Goal: Information Seeking & Learning: Learn about a topic

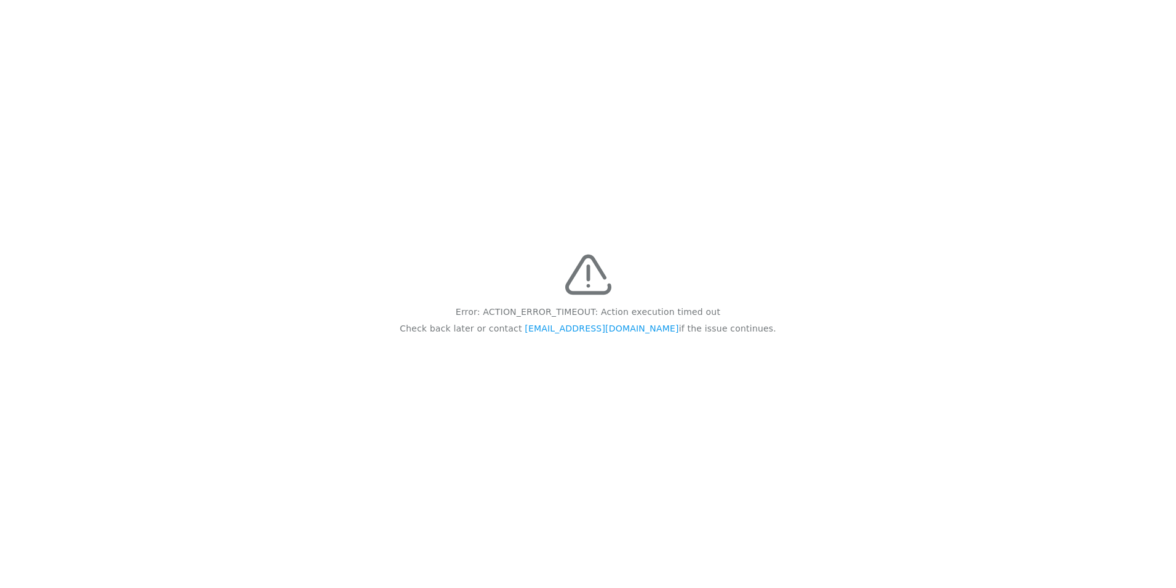
click at [582, 275] on img at bounding box center [588, 274] width 46 height 46
click at [598, 288] on div "Error: ACTION_ERROR_TIMEOUT: Action execution timed out Check back later or con…" at bounding box center [588, 294] width 1176 height 588
click at [596, 317] on p "Error: ACTION_ERROR_TIMEOUT: Action execution timed out" at bounding box center [588, 312] width 264 height 17
click at [591, 329] on p "Check back later or contact feedback@recidiviz.org if the issue continues." at bounding box center [588, 328] width 376 height 17
click at [591, 330] on link "feedback@recidiviz.org" at bounding box center [601, 328] width 154 height 10
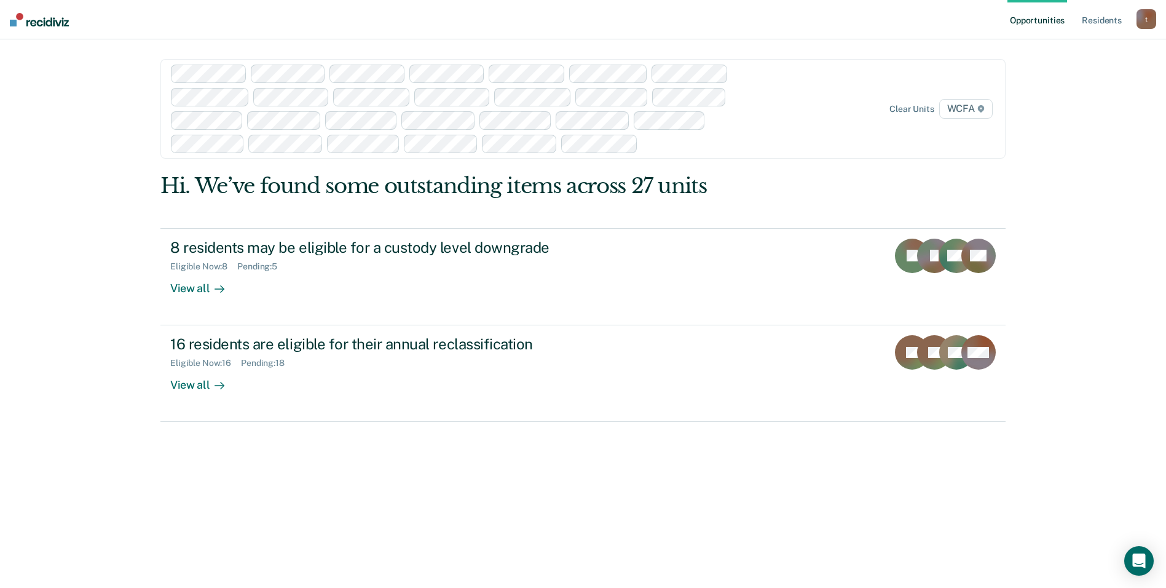
click at [659, 148] on div at bounding box center [695, 143] width 104 height 14
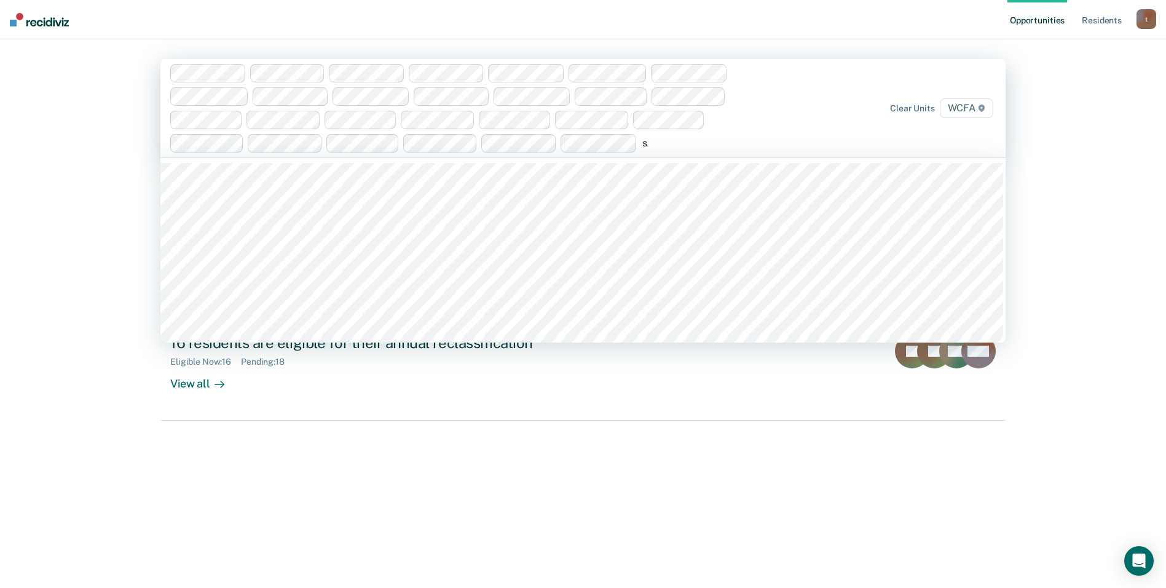
type input "sp"
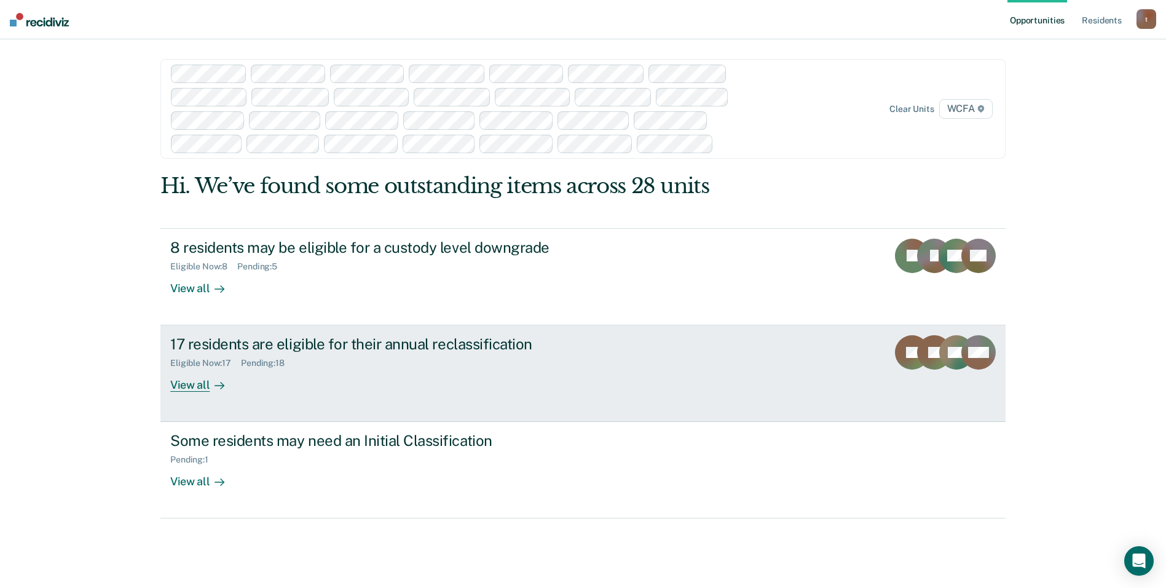
click at [196, 386] on div "View all" at bounding box center [204, 380] width 69 height 24
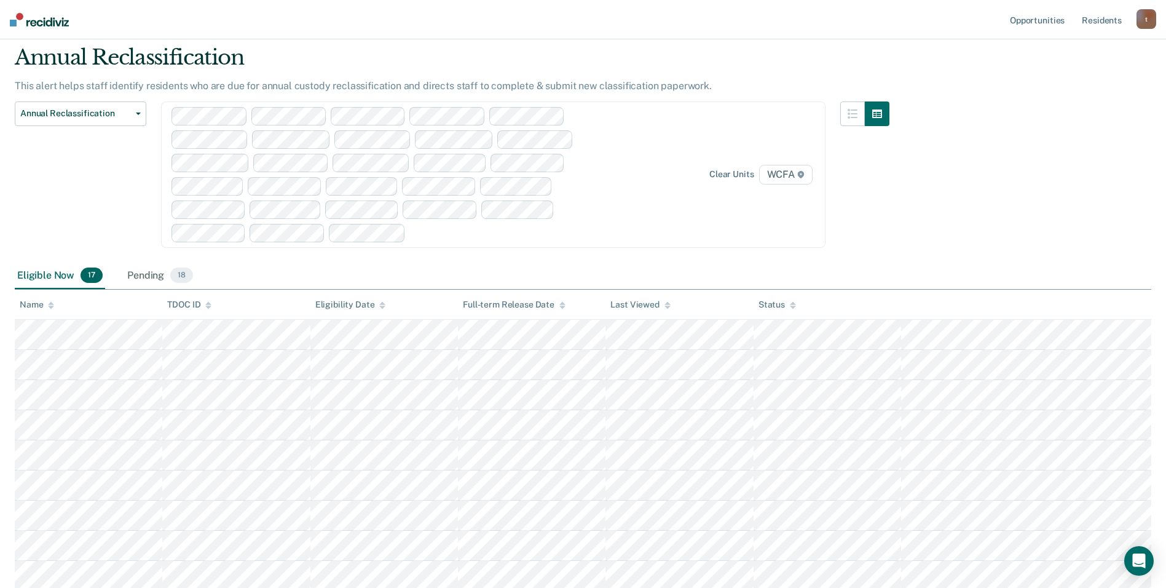
scroll to position [123, 0]
